Goal: Information Seeking & Learning: Find specific page/section

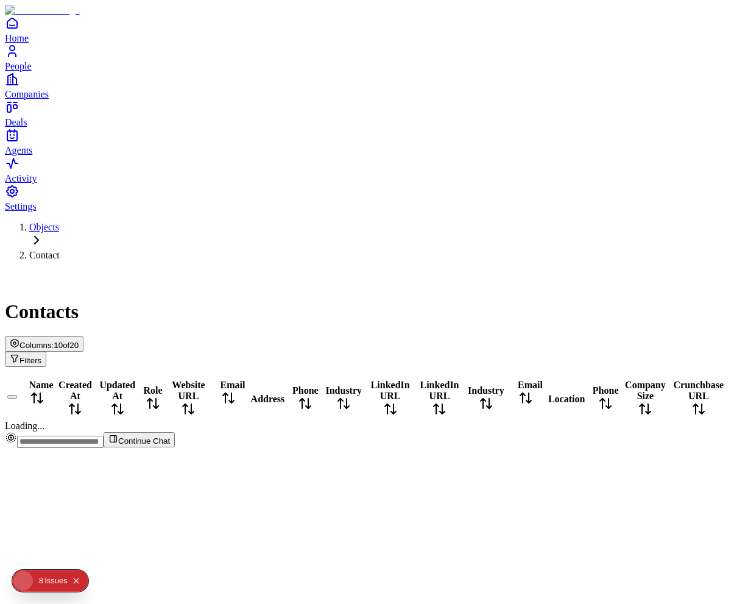
click at [521, 367] on div "Name Created At Updated At Role Website URL Email Address Phone Industry Linked…" at bounding box center [367, 399] width 724 height 65
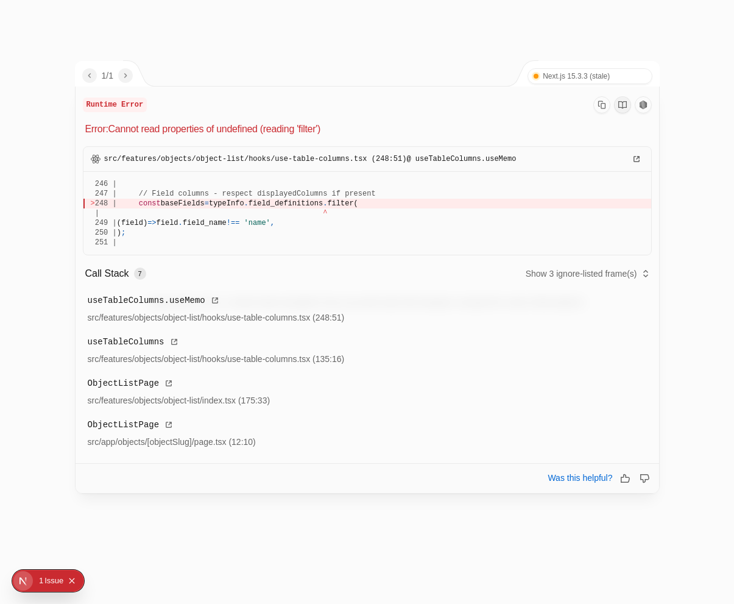
click at [281, 207] on span "field_definitions" at bounding box center [286, 203] width 74 height 9
drag, startPoint x: 281, startPoint y: 207, endPoint x: 250, endPoint y: 207, distance: 30.5
click at [250, 207] on div "> 248 | const baseFields = typeInfo . field_definitions . filter(" at bounding box center [367, 204] width 553 height 10
click at [179, 205] on span "baseFields" at bounding box center [183, 203] width 44 height 9
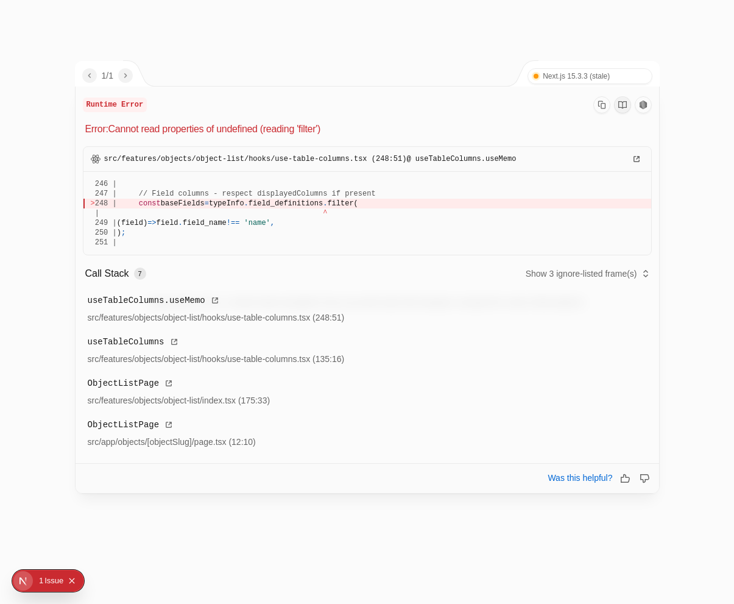
click at [179, 205] on span "baseFields" at bounding box center [183, 203] width 44 height 9
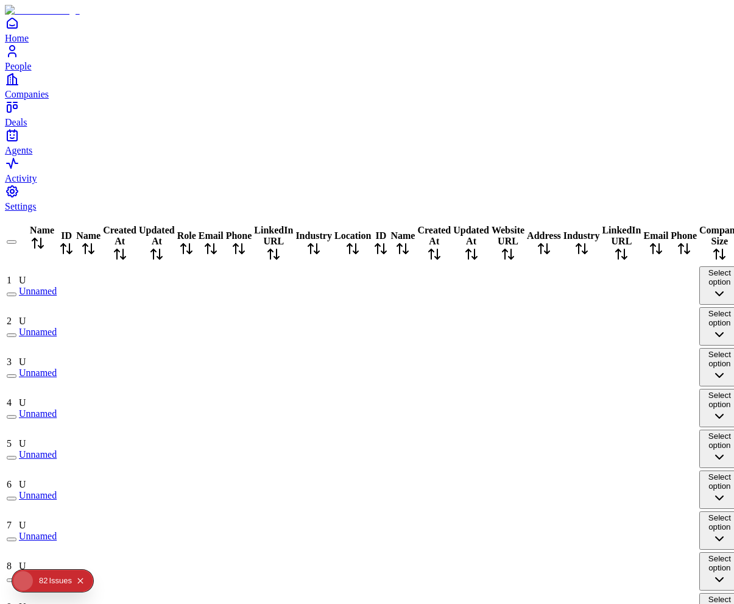
scroll to position [1212, 0]
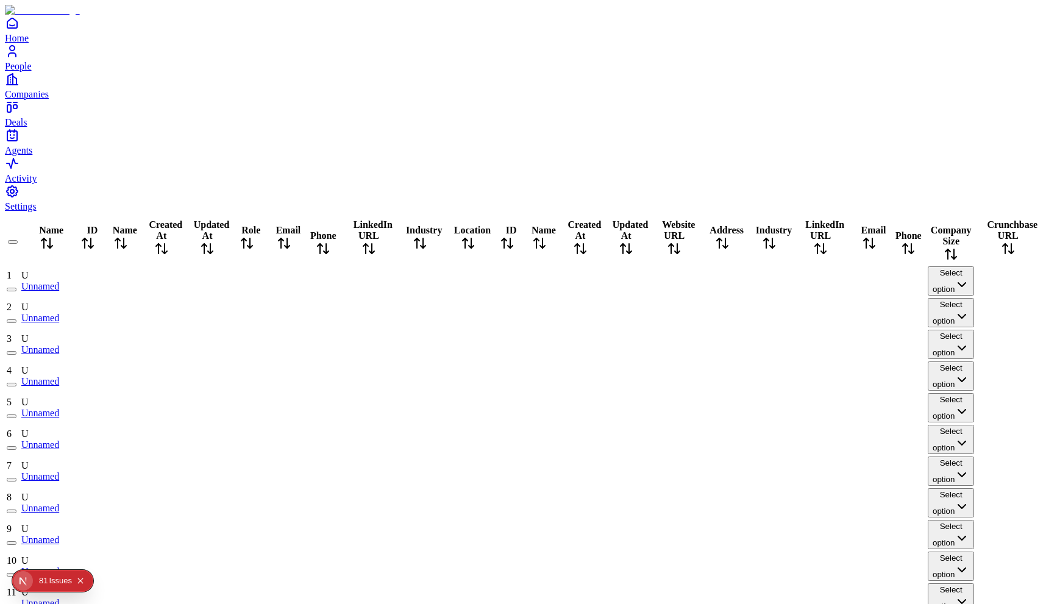
click at [42, 582] on div "81" at bounding box center [43, 581] width 9 height 22
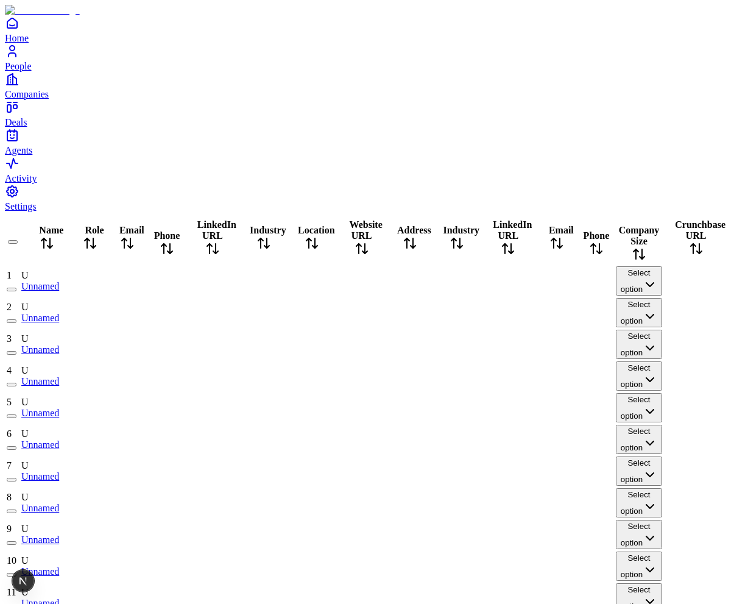
scroll to position [0, 1264]
click at [616, 266] on button "Select option" at bounding box center [639, 280] width 47 height 29
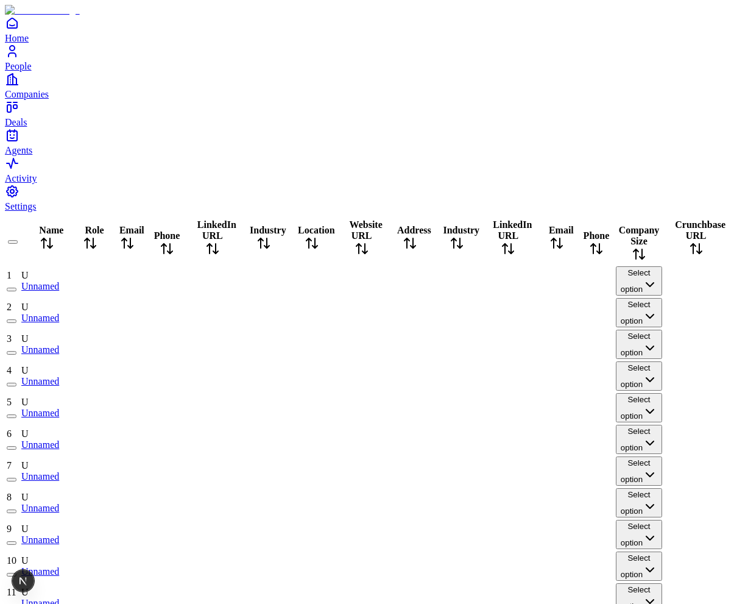
click at [147, 281] on div at bounding box center [127, 281] width 40 height 0
click at [147, 313] on div at bounding box center [127, 313] width 40 height 0
click at [147, 408] on div at bounding box center [127, 408] width 40 height 0
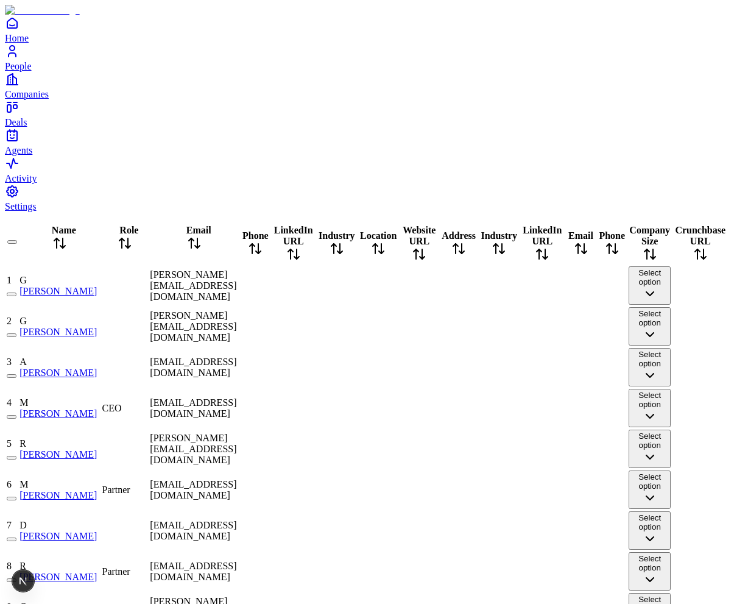
click at [147, 449] on div at bounding box center [125, 449] width 46 height 0
click at [269, 449] on div at bounding box center [255, 449] width 28 height 0
click at [269, 408] on div at bounding box center [255, 408] width 28 height 0
click at [673, 408] on div at bounding box center [700, 408] width 54 height 0
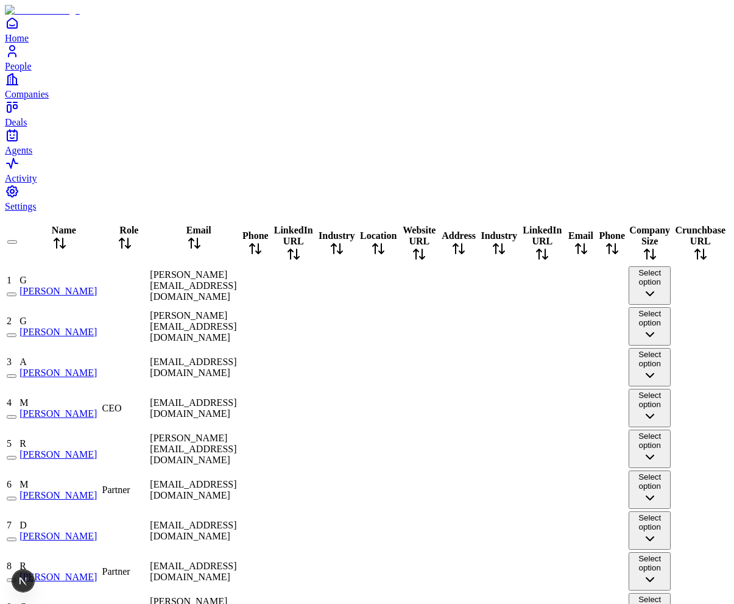
click at [567, 408] on div at bounding box center [581, 408] width 29 height 0
click at [356, 449] on div at bounding box center [336, 449] width 39 height 0
click at [269, 449] on div at bounding box center [255, 449] width 28 height 0
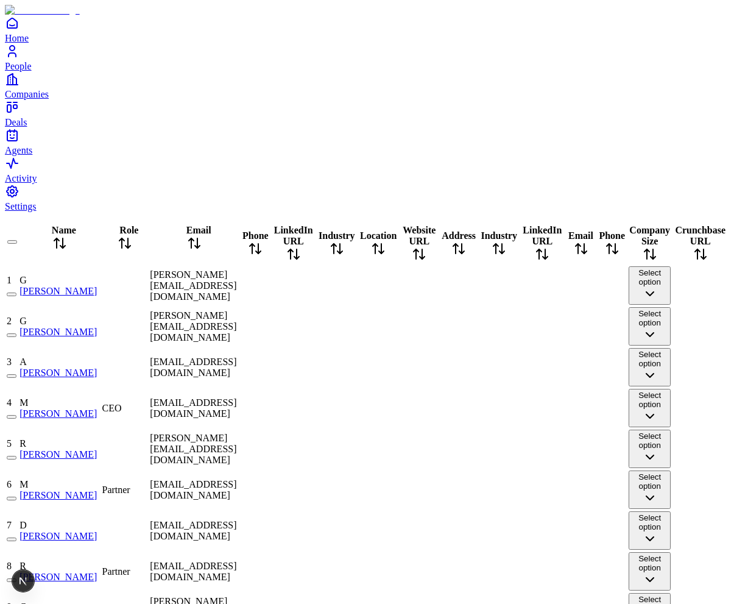
scroll to position [0, 1264]
click at [598, 408] on div at bounding box center [612, 408] width 28 height 0
click at [567, 490] on div at bounding box center [581, 490] width 29 height 0
click at [598, 531] on div at bounding box center [612, 531] width 28 height 0
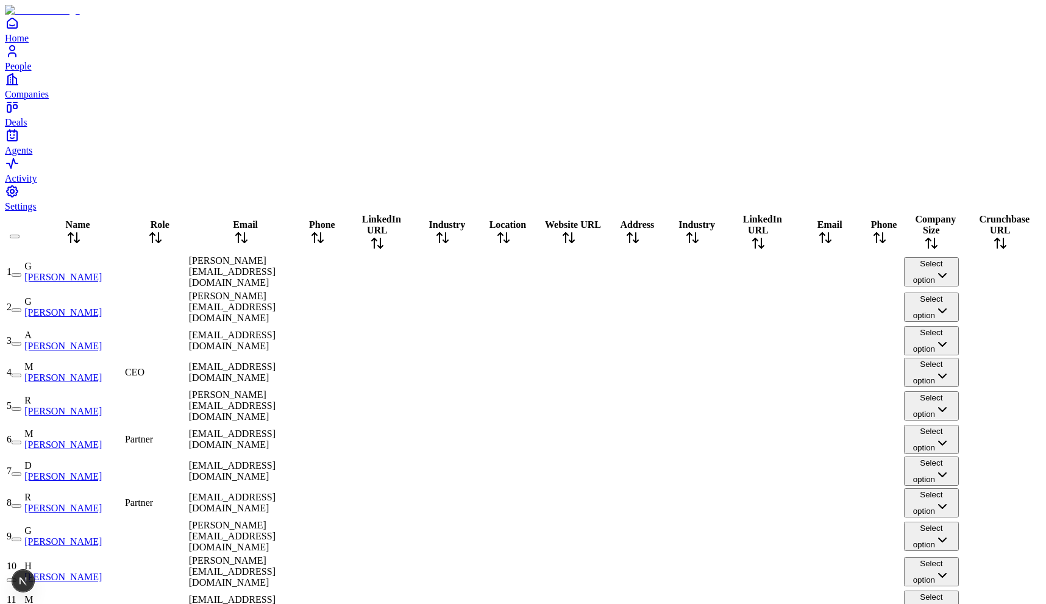
scroll to position [0, 0]
click at [186, 367] on div "CEO" at bounding box center [156, 372] width 62 height 11
click at [186, 341] on div at bounding box center [156, 341] width 62 height 0
click at [339, 471] on div at bounding box center [318, 471] width 44 height 0
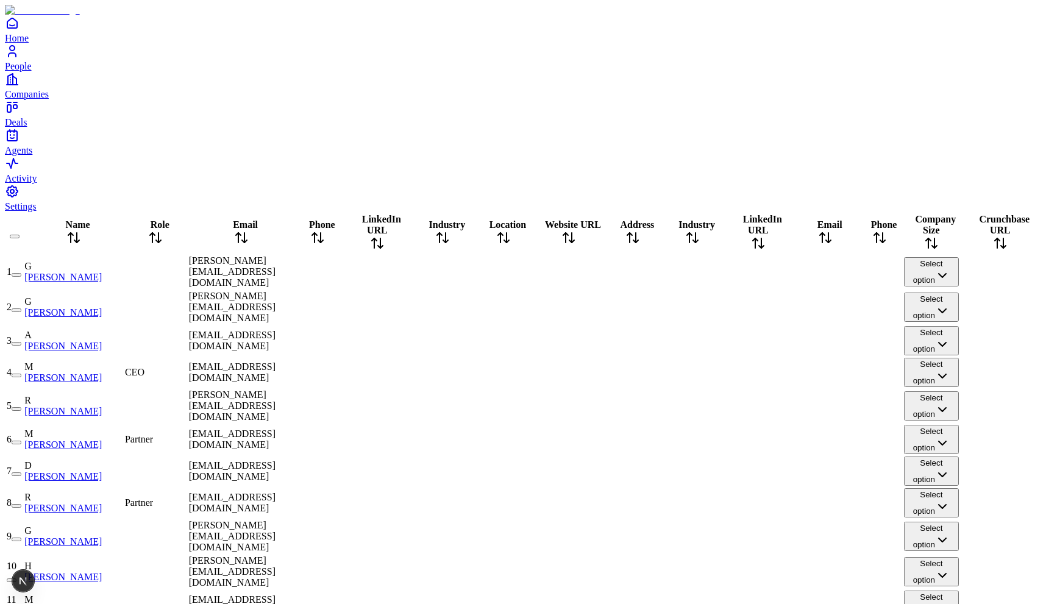
click at [339, 272] on div at bounding box center [318, 272] width 44 height 0
click at [723, 272] on div at bounding box center [758, 272] width 70 height 0
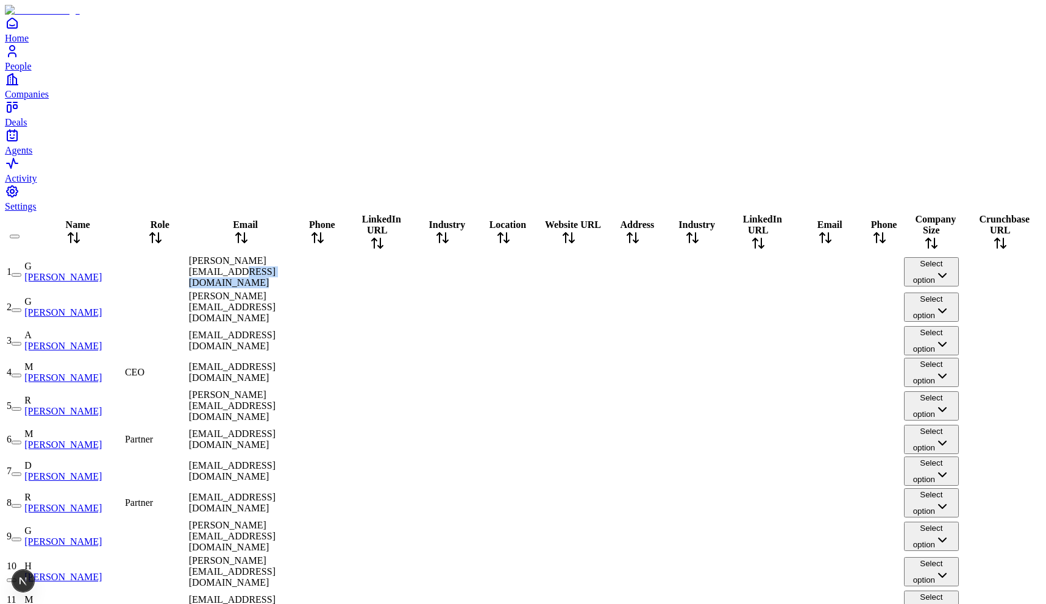
click at [723, 272] on div at bounding box center [758, 272] width 70 height 0
click at [664, 272] on div at bounding box center [692, 272] width 56 height 0
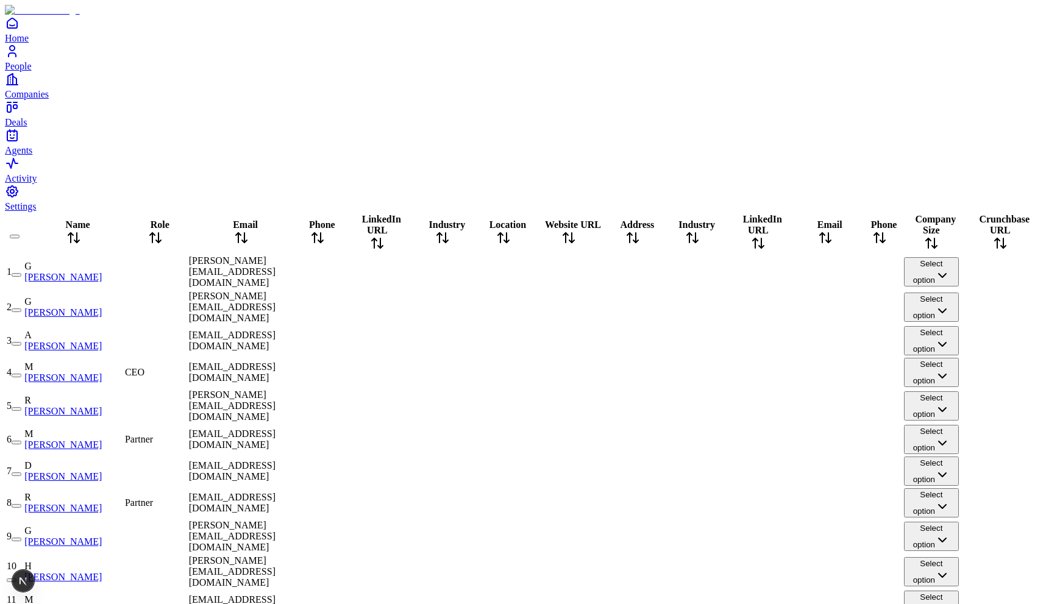
click at [372, 307] on div at bounding box center [377, 307] width 70 height 0
click at [664, 307] on div at bounding box center [692, 307] width 56 height 0
click at [339, 307] on div at bounding box center [318, 307] width 44 height 0
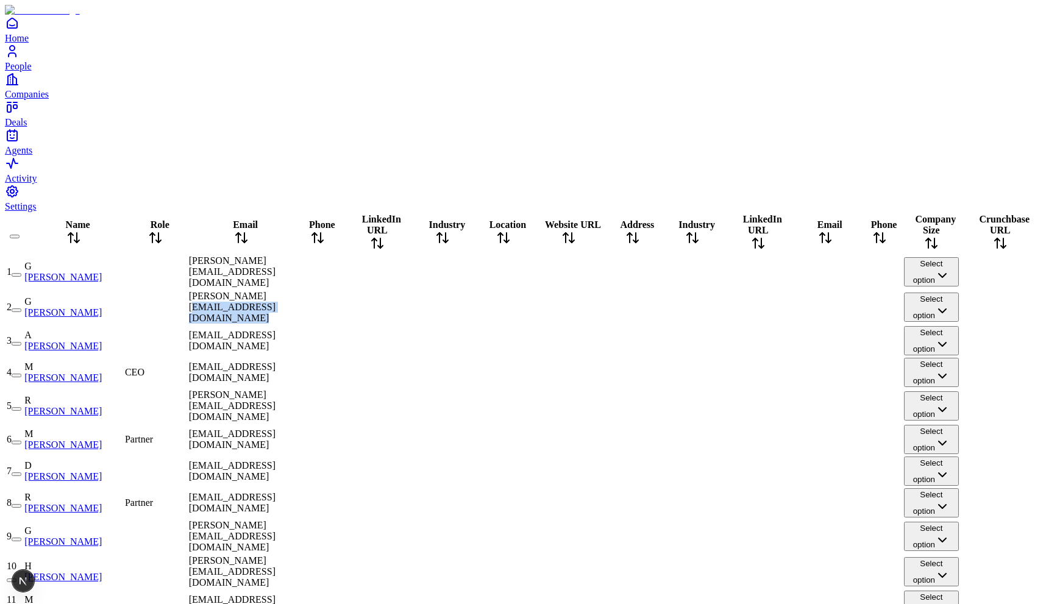
click at [339, 307] on div at bounding box center [318, 307] width 44 height 0
click at [294, 291] on div "gus@pollos.com" at bounding box center [241, 307] width 105 height 33
click at [186, 307] on div at bounding box center [156, 307] width 62 height 0
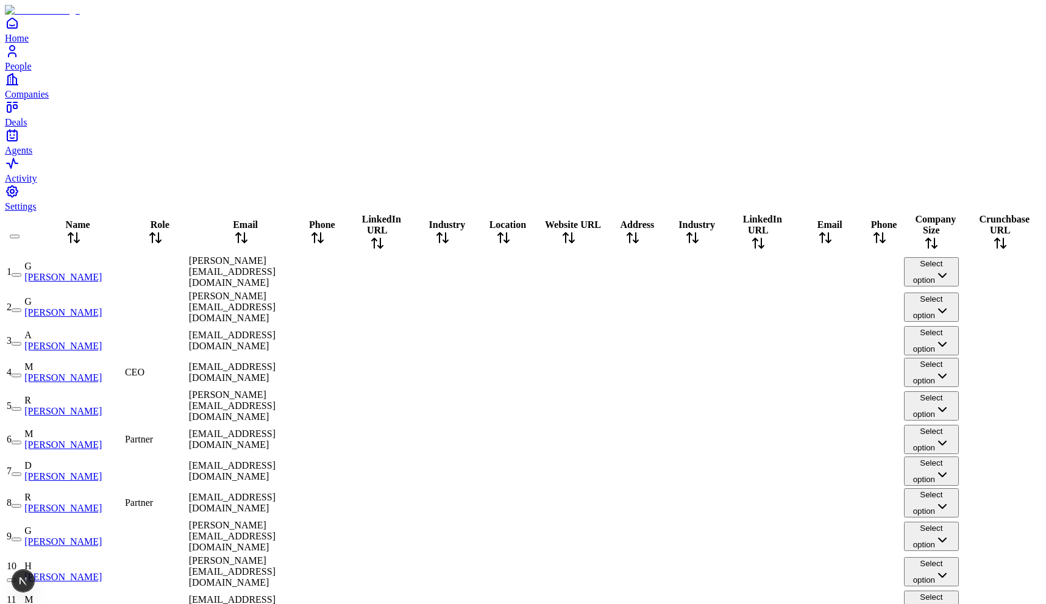
click at [186, 307] on div at bounding box center [156, 307] width 62 height 0
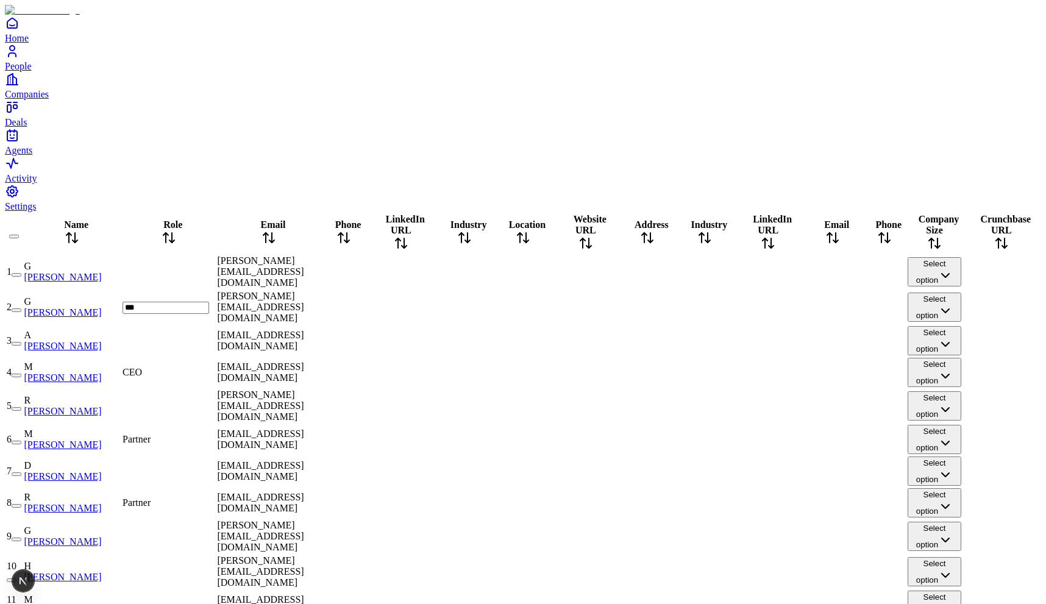
type input "****"
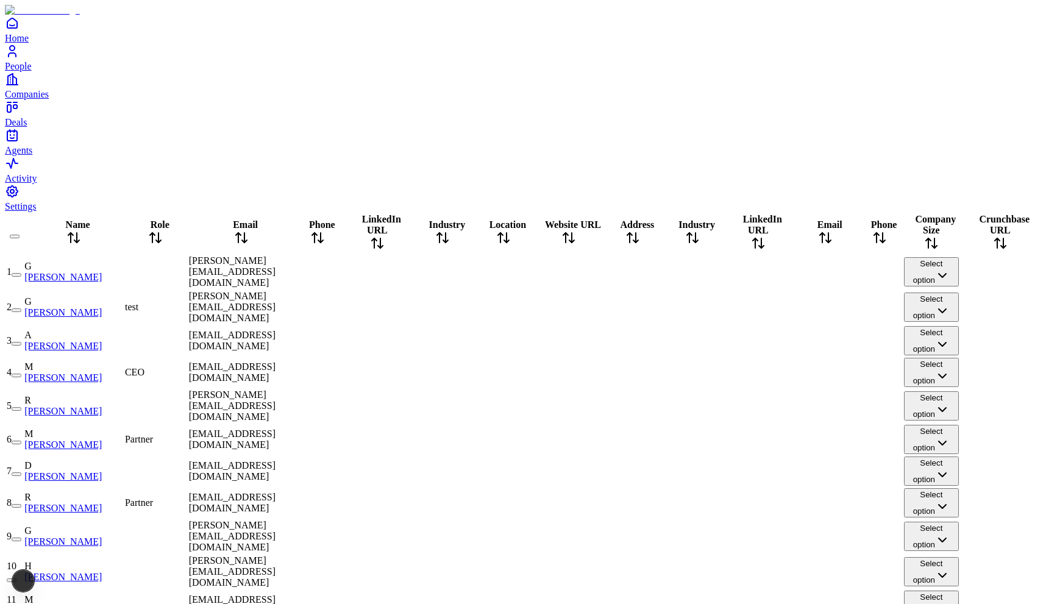
click at [186, 272] on div at bounding box center [156, 272] width 62 height 0
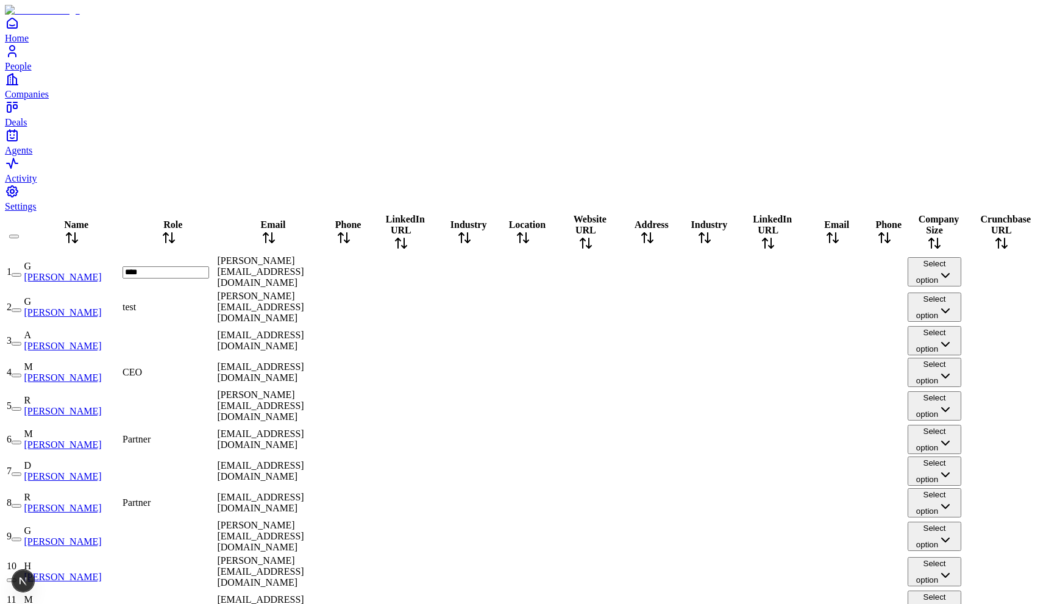
type input "*****"
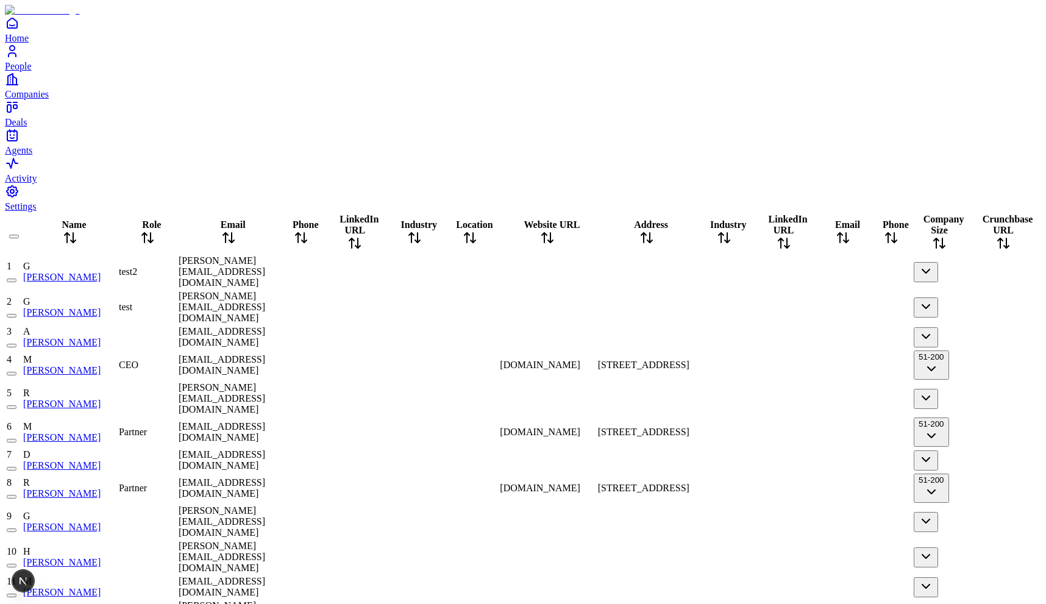
scroll to position [1313, 0]
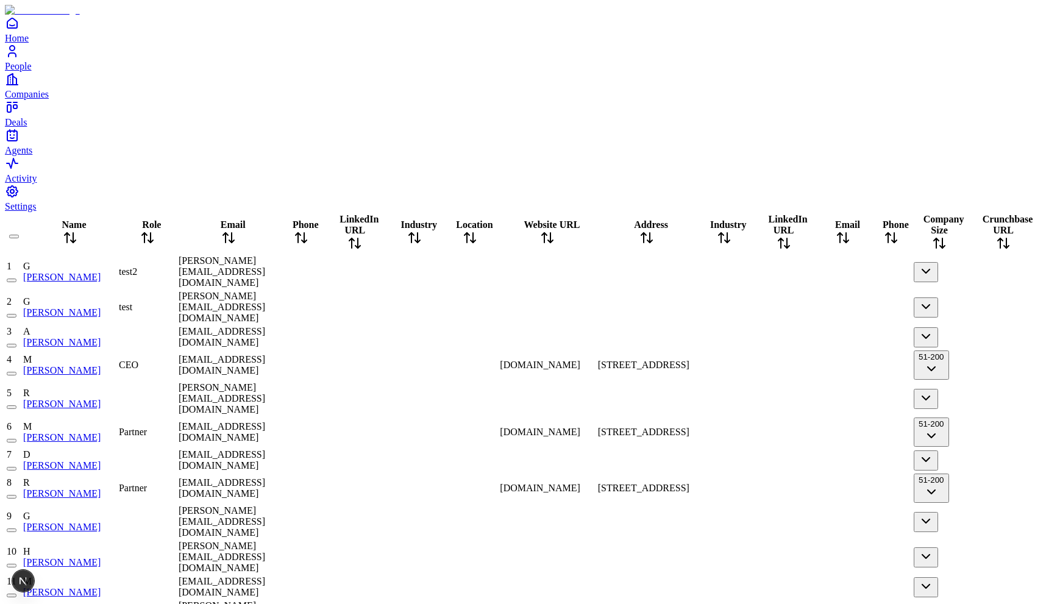
scroll to position [1313, 0]
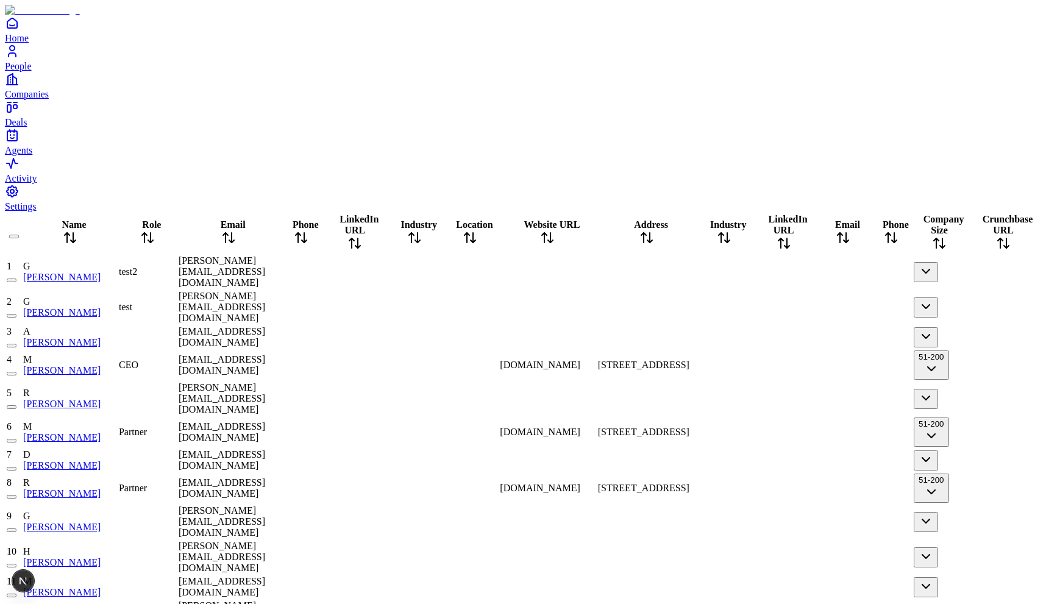
click at [101, 365] on link "Michael Seibel" at bounding box center [61, 370] width 77 height 10
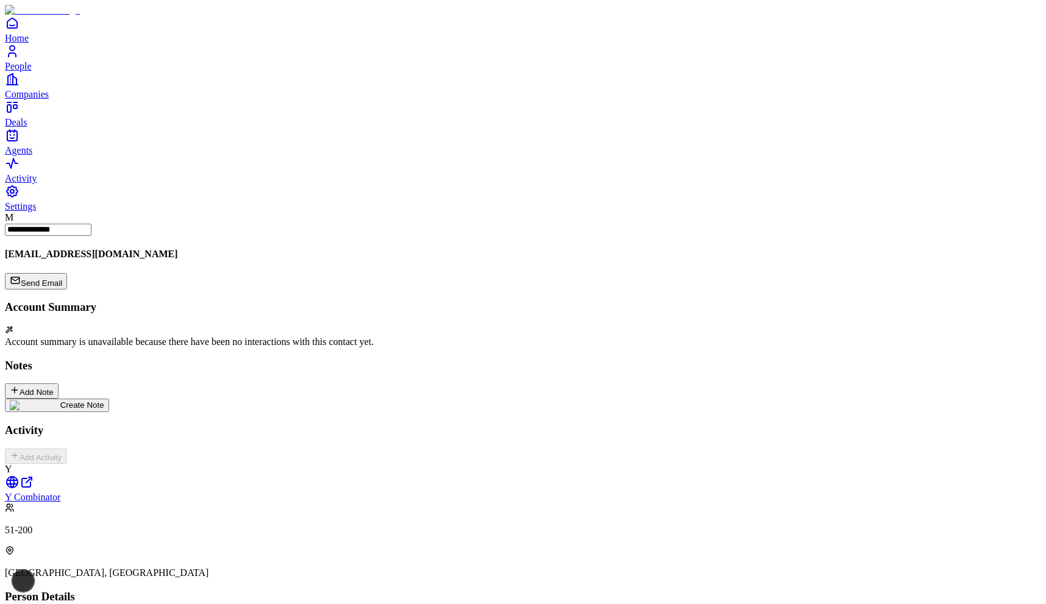
type input "*"
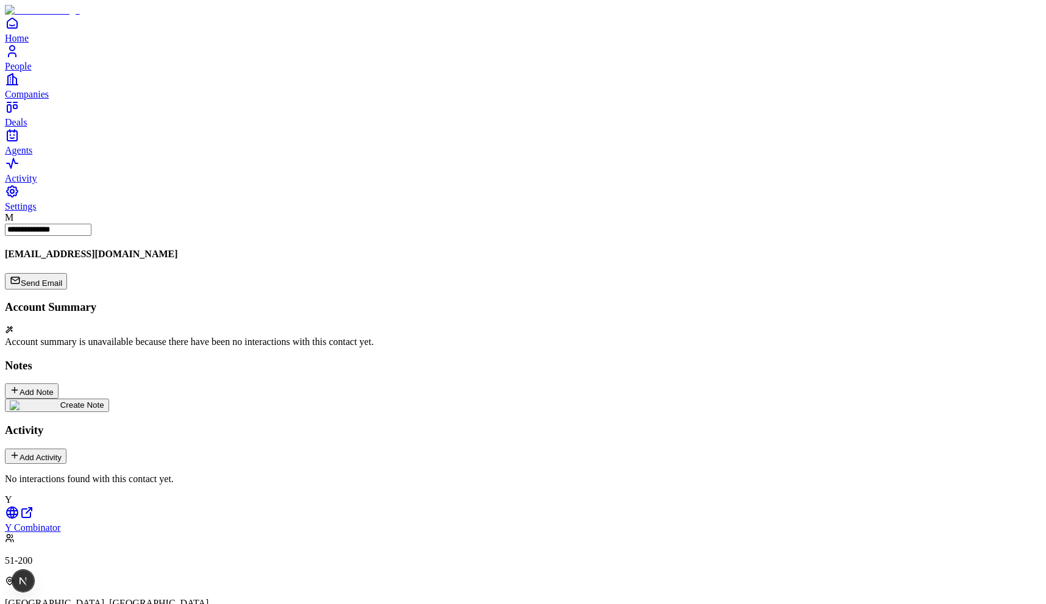
type input "**********"
click at [561, 444] on div "**********" at bounding box center [523, 598] width 1036 height 773
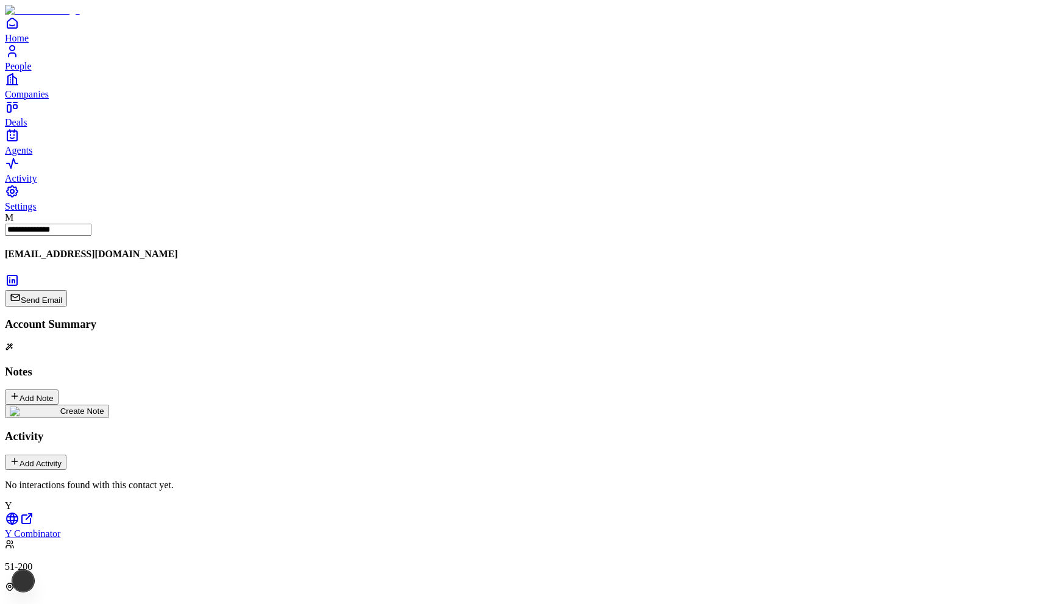
click at [29, 71] on link "People" at bounding box center [523, 57] width 1036 height 27
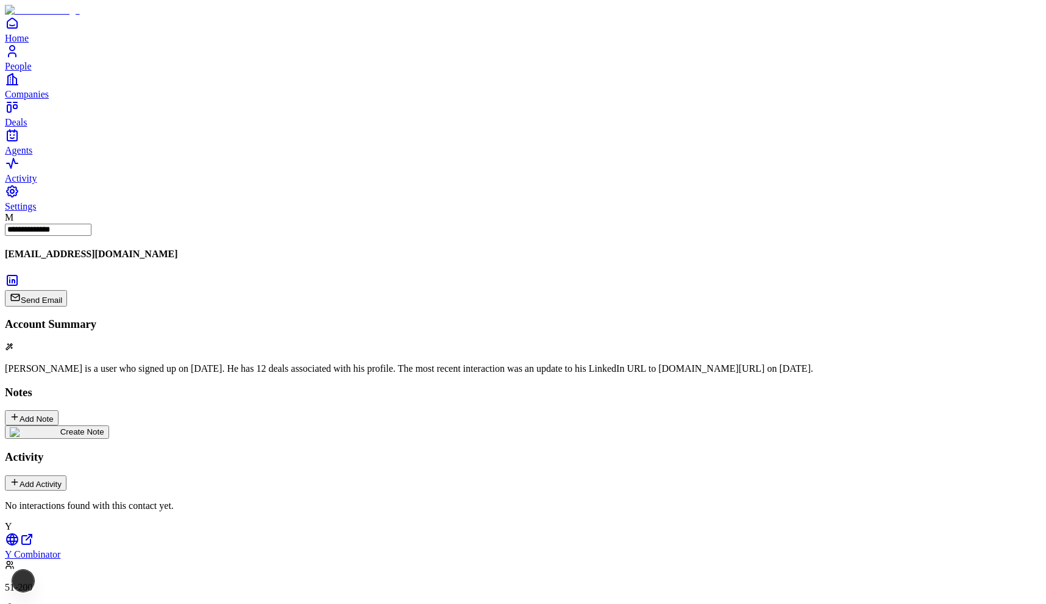
click at [32, 71] on span "People" at bounding box center [18, 66] width 27 height 10
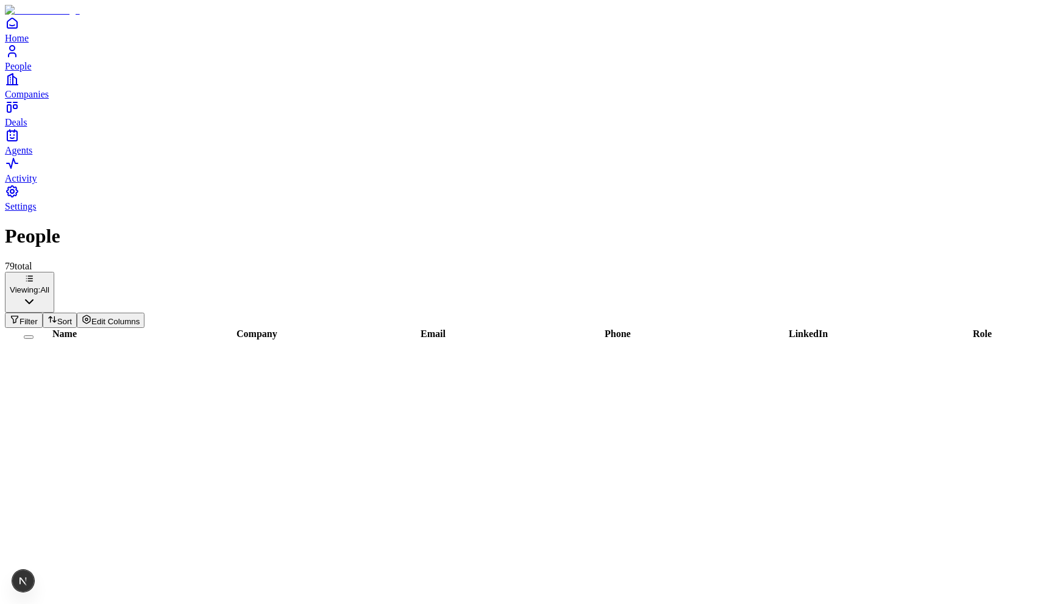
scroll to position [1265, 516]
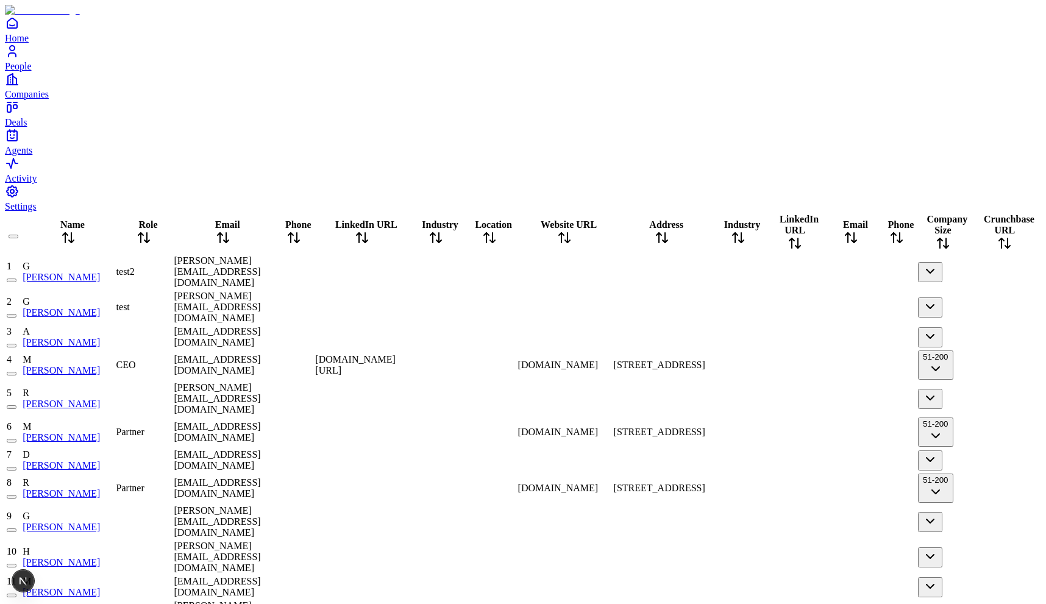
scroll to position [0, 152]
click at [408, 354] on div "[DOMAIN_NAME][URL]" at bounding box center [361, 365] width 93 height 22
click at [395, 354] on span "linkedin.com/in/michaelseibel" at bounding box center [355, 364] width 80 height 21
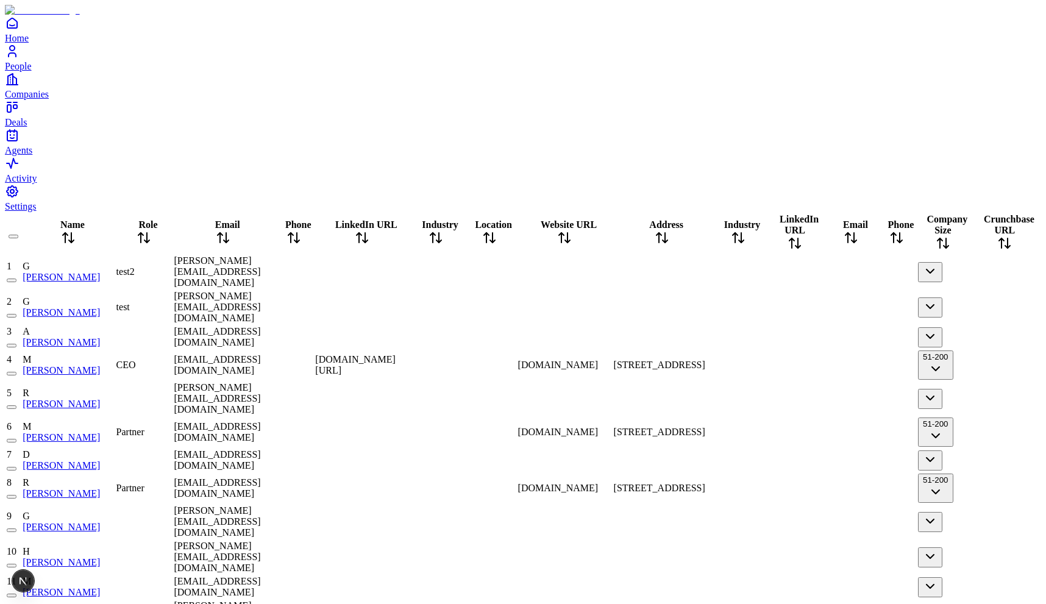
click at [765, 337] on div at bounding box center [795, 337] width 60 height 0
click at [395, 354] on span "linkedin.com/in/michaelseibel" at bounding box center [355, 364] width 80 height 21
